Goal: Transaction & Acquisition: Purchase product/service

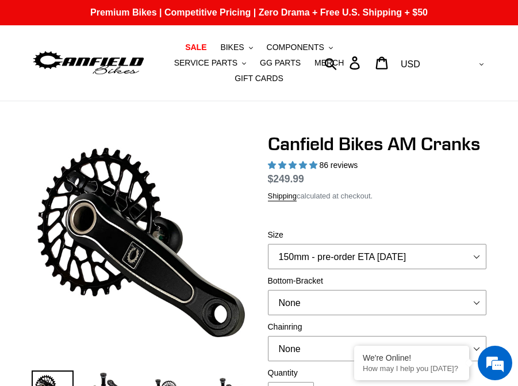
select select "highest-rating"
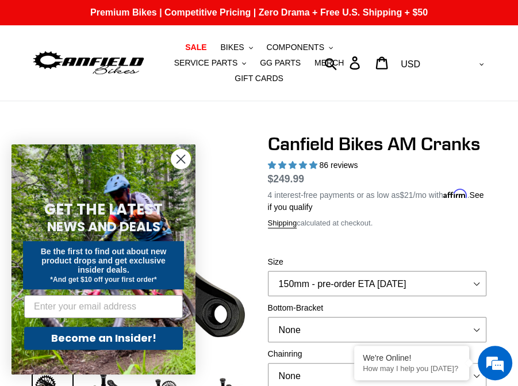
click at [179, 164] on circle "Close dialog" at bounding box center [180, 158] width 19 height 19
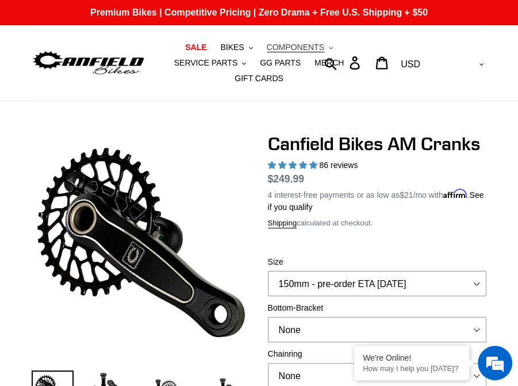
click at [267, 48] on span "COMPONENTS" at bounding box center [295, 48] width 57 height 10
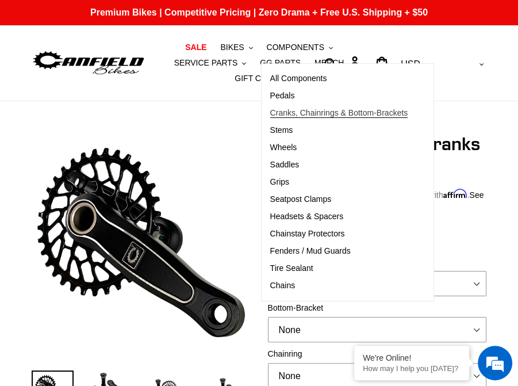
click at [275, 116] on span "Cranks, Chainrings & Bottom-Brackets" at bounding box center [339, 113] width 138 height 10
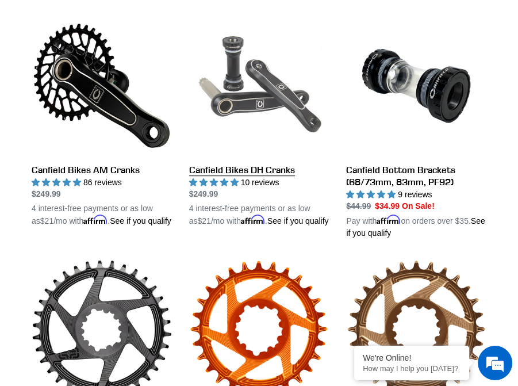
scroll to position [303, 0]
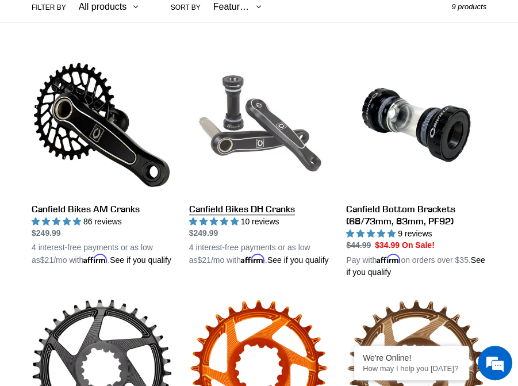
click at [281, 182] on link "Canfield Bikes DH Cranks" at bounding box center [259, 160] width 140 height 211
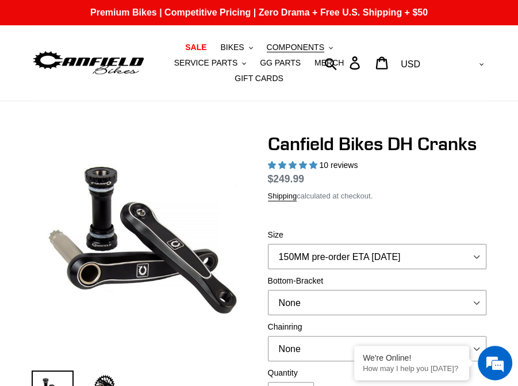
select select "highest-rating"
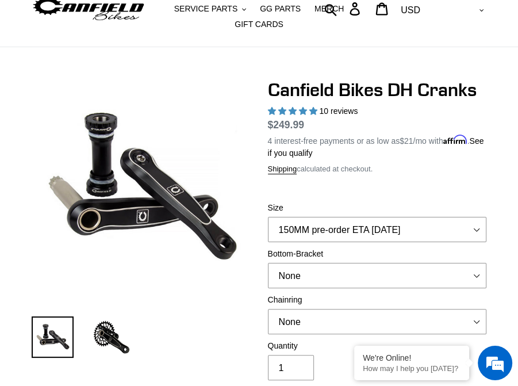
scroll to position [101, 0]
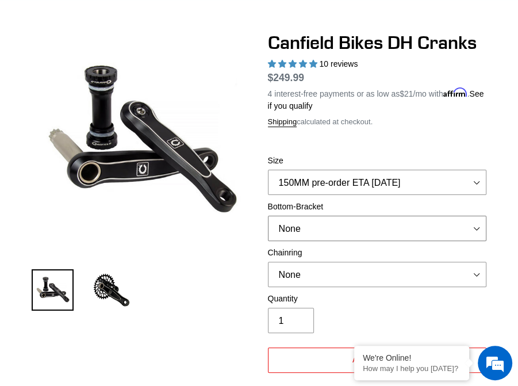
click at [268, 215] on select "None BSA Threaded 83mm" at bounding box center [377, 227] width 219 height 25
click at [349, 215] on select "None BSA Threaded 83mm" at bounding box center [377, 227] width 219 height 25
click at [268, 170] on select "150MM pre-order ETA [DATE] 155MM pre-order ETA [DATE] 160MM 165MM" at bounding box center [377, 182] width 219 height 25
click at [346, 170] on select "150MM pre-order ETA [DATE] 155MM pre-order ETA [DATE] 160MM 165MM" at bounding box center [377, 182] width 219 height 25
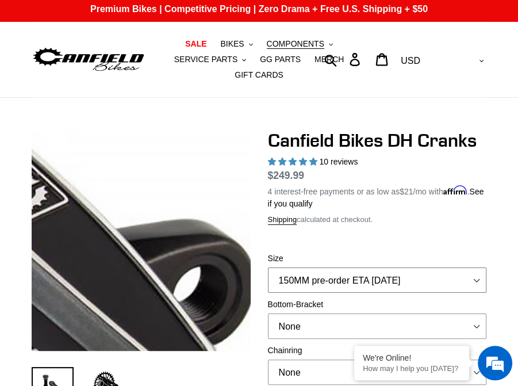
scroll to position [0, 0]
